Goal: Information Seeking & Learning: Learn about a topic

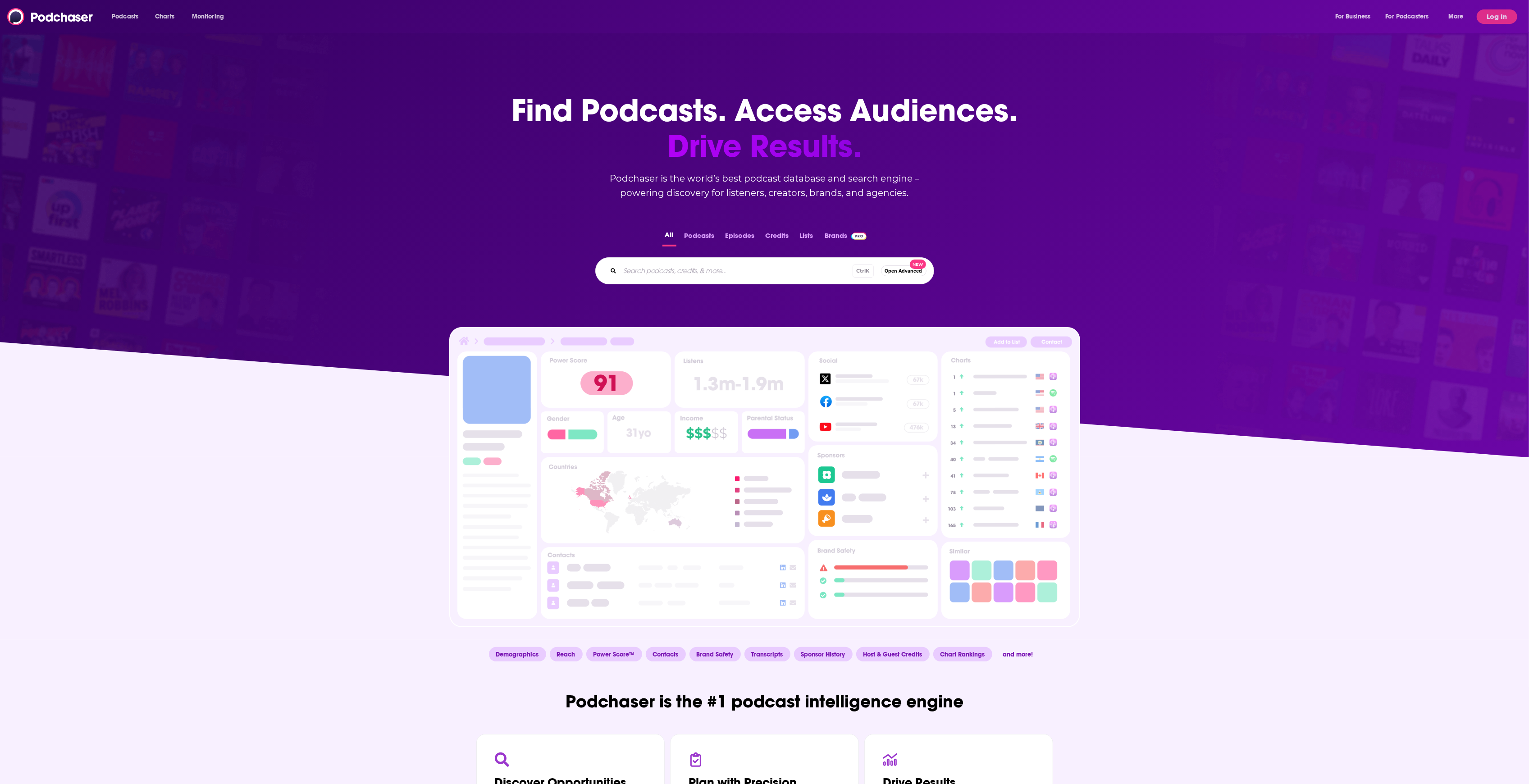
click at [687, 274] on input "Search podcasts, credits, & more..." at bounding box center [736, 271] width 233 height 15
paste input "PIVOT"
type input "PIVOT"
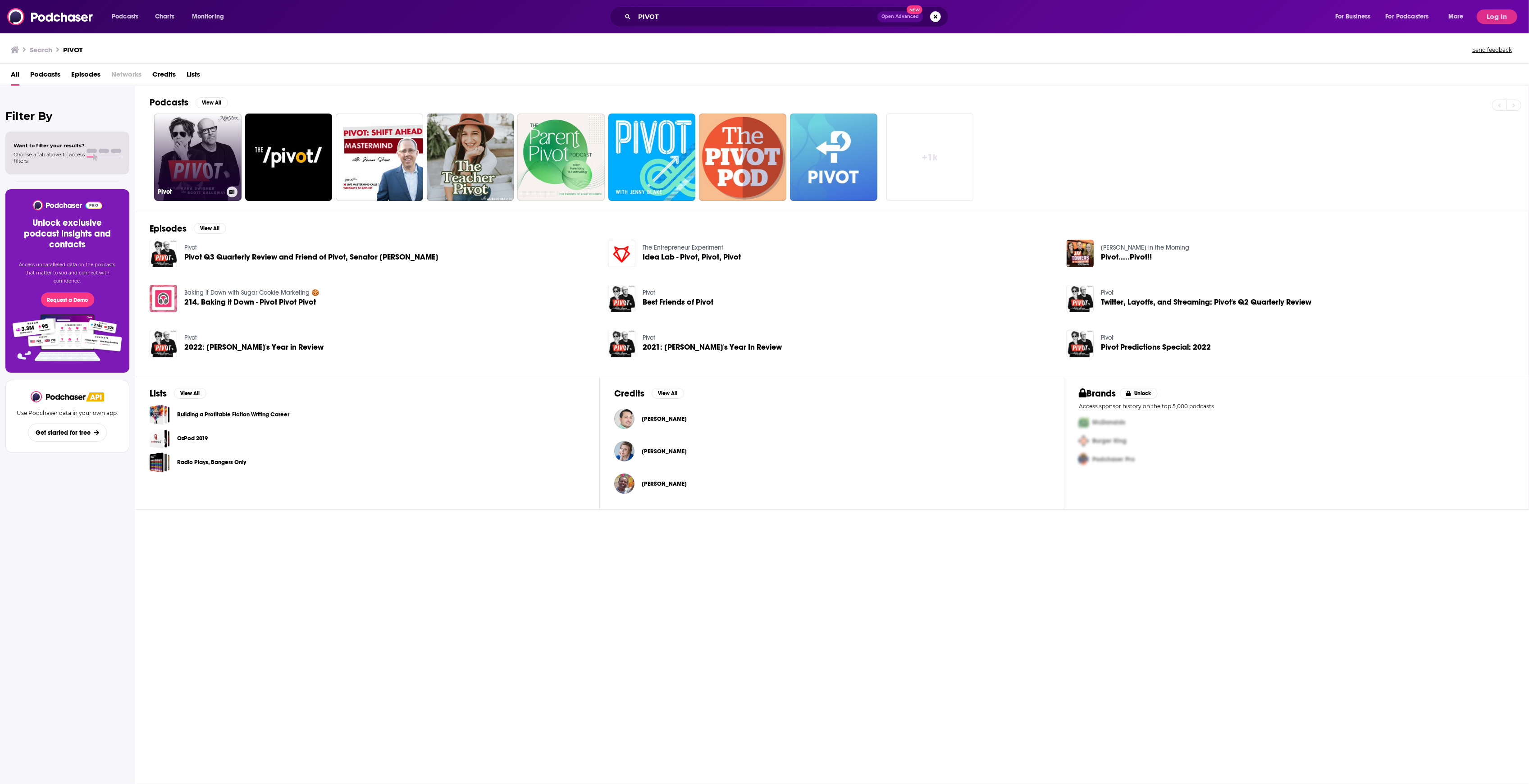
click at [184, 192] on h3 "Pivot" at bounding box center [190, 192] width 65 height 8
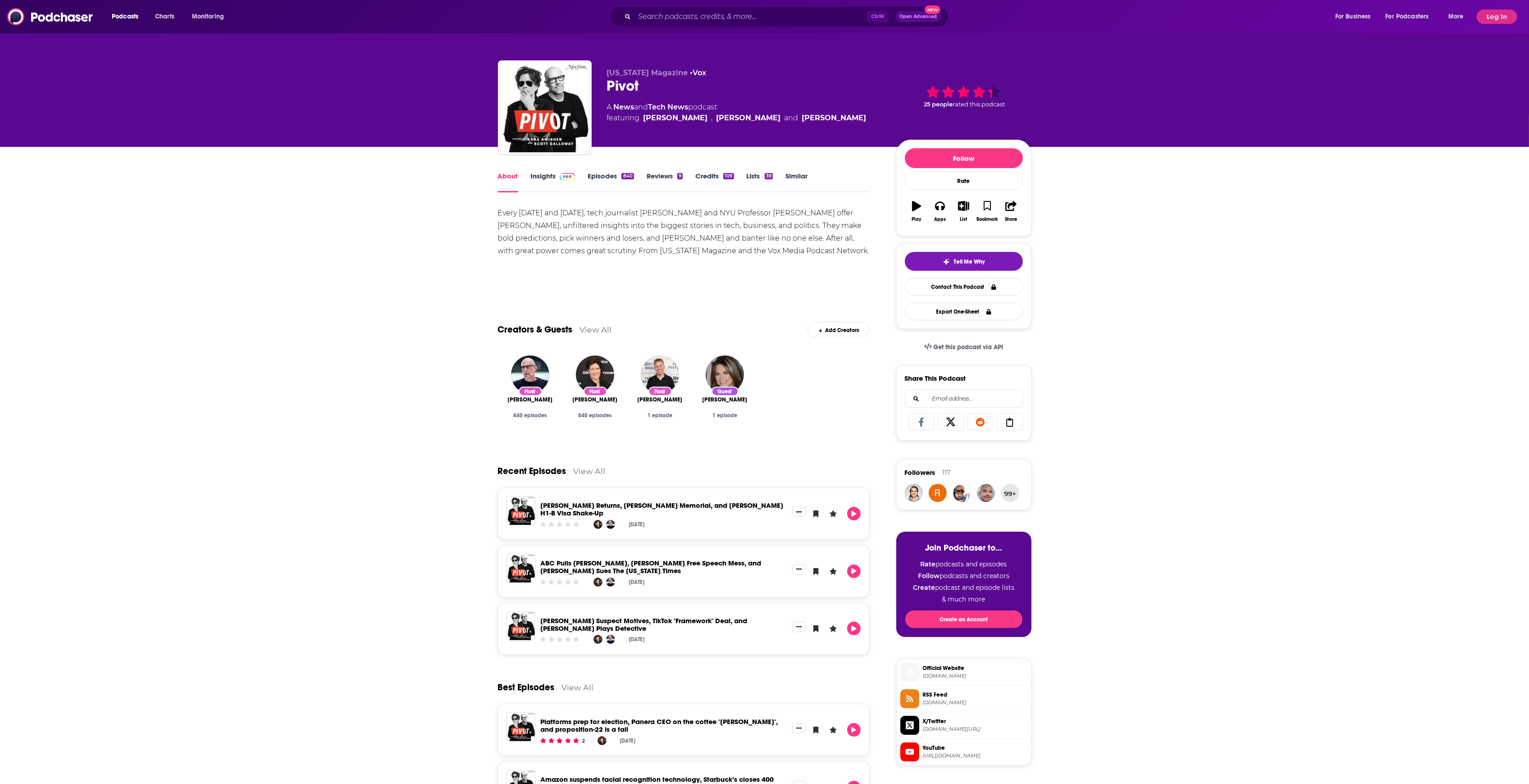
click at [708, 177] on link "Credits 109" at bounding box center [714, 182] width 39 height 21
